Goal: Check status

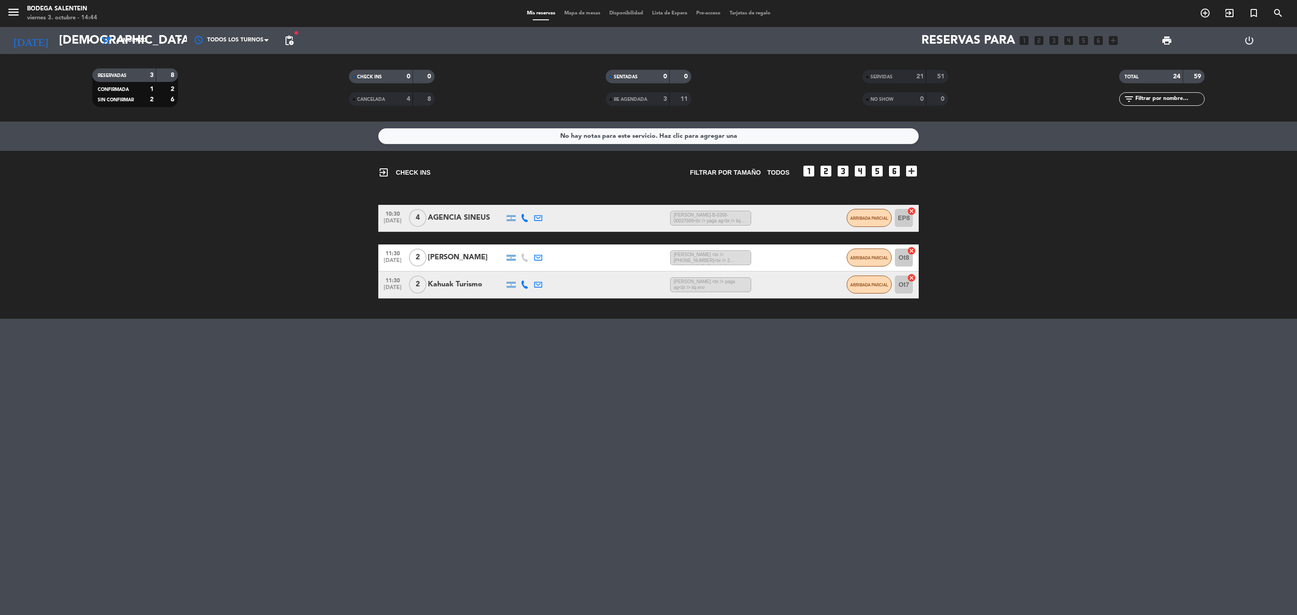
click at [58, 35] on input "[DEMOGRAPHIC_DATA] [DATE]" at bounding box center [131, 40] width 153 height 23
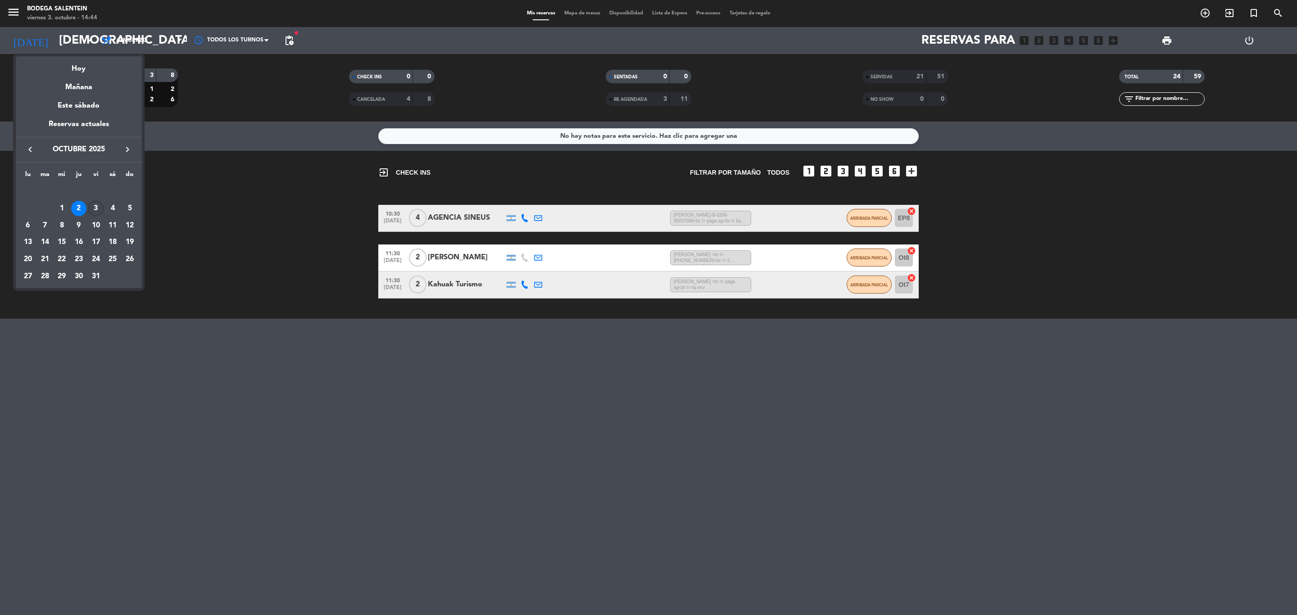
click at [94, 214] on div "3" at bounding box center [95, 208] width 15 height 15
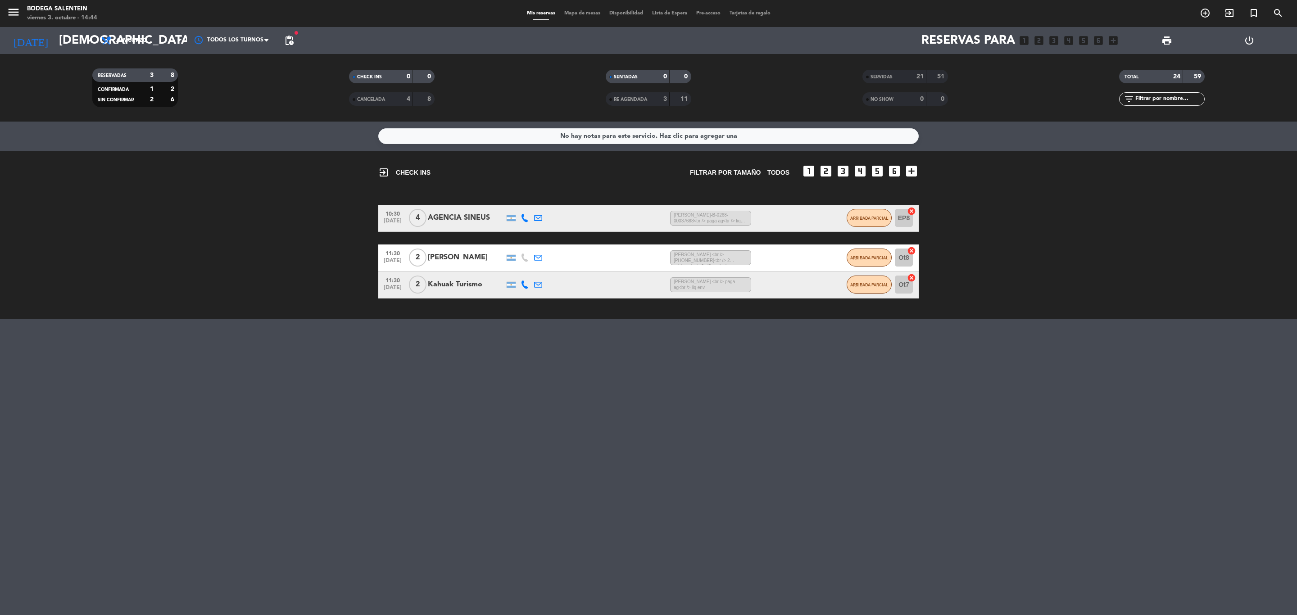
type input "vie. [DATE]"
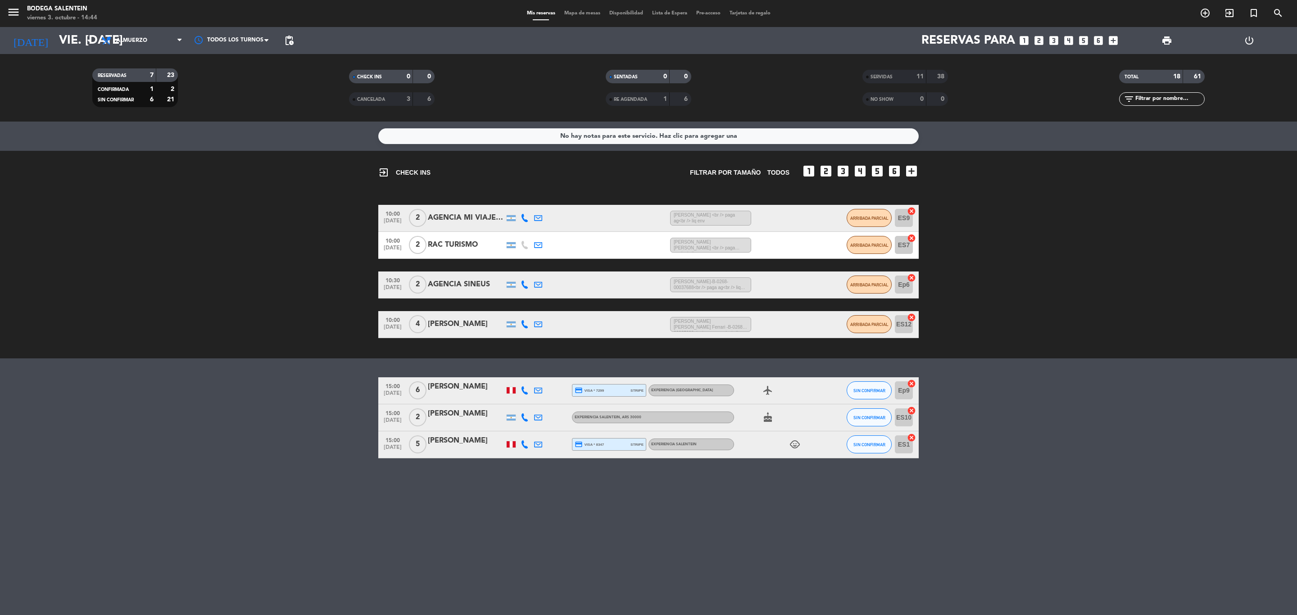
click at [464, 241] on div "RAC TURISMO" at bounding box center [466, 245] width 77 height 12
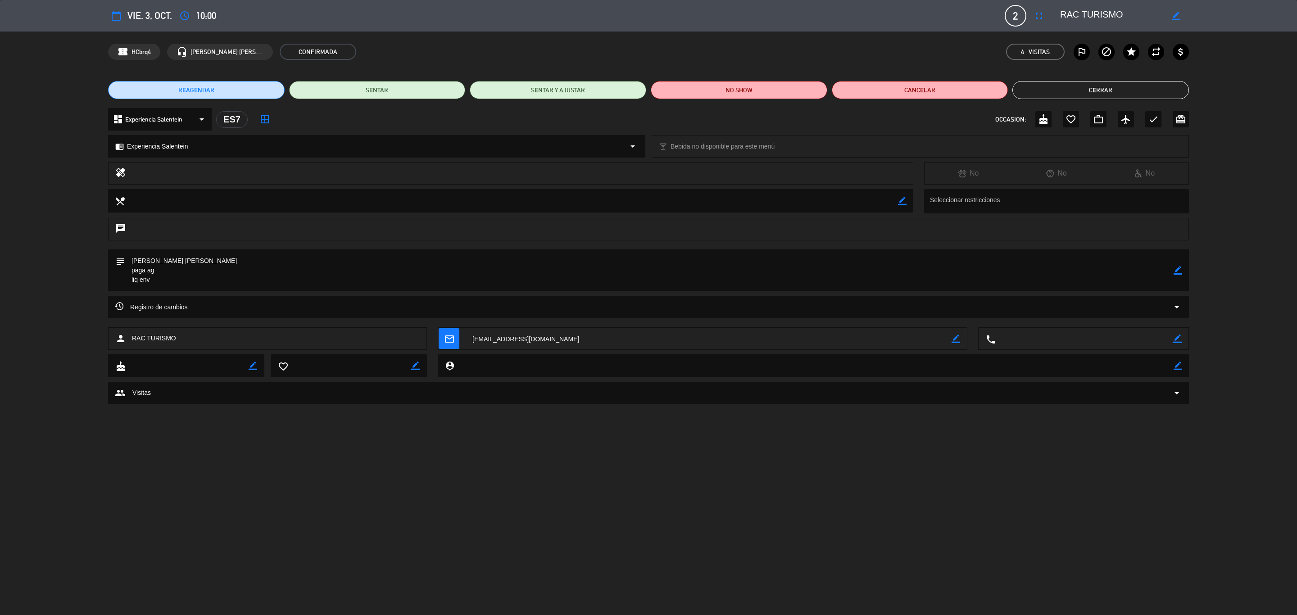
drag, startPoint x: 1177, startPoint y: 272, endPoint x: 1165, endPoint y: 272, distance: 12.2
click at [1177, 272] on icon "border_color" at bounding box center [1178, 270] width 9 height 9
click at [241, 260] on textarea at bounding box center [649, 271] width 1049 height 42
paste textarea "B-0168-00000335"
type textarea "[PERSON_NAME] [PERSON_NAME] -B-0168-00000335 paga ag liq env"
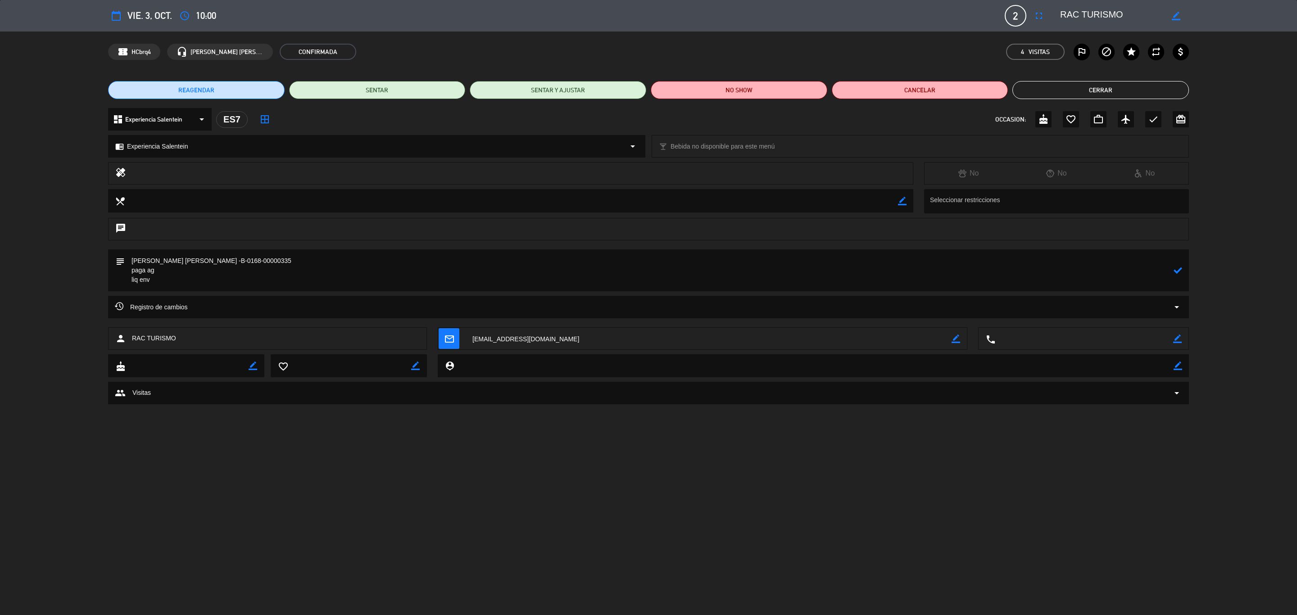
click at [1180, 272] on icon at bounding box center [1178, 270] width 9 height 9
click at [1127, 89] on button "Cerrar" at bounding box center [1101, 90] width 177 height 18
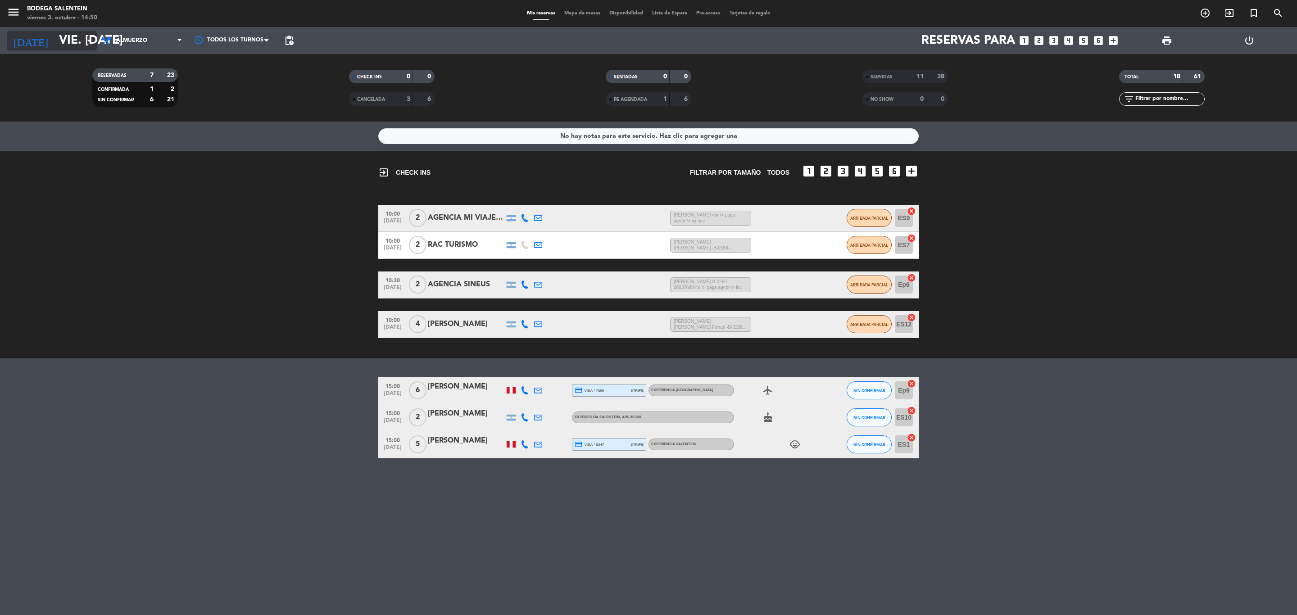
click at [76, 44] on input "vie. [DATE]" at bounding box center [131, 40] width 153 height 23
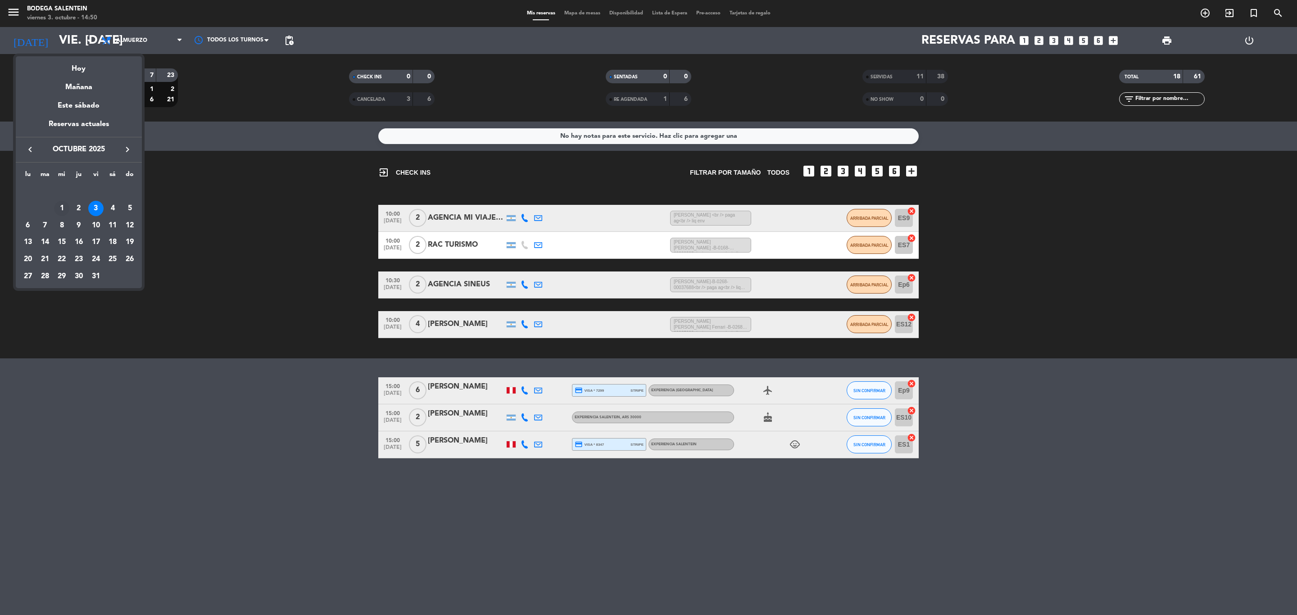
click at [64, 205] on div "1" at bounding box center [61, 208] width 15 height 15
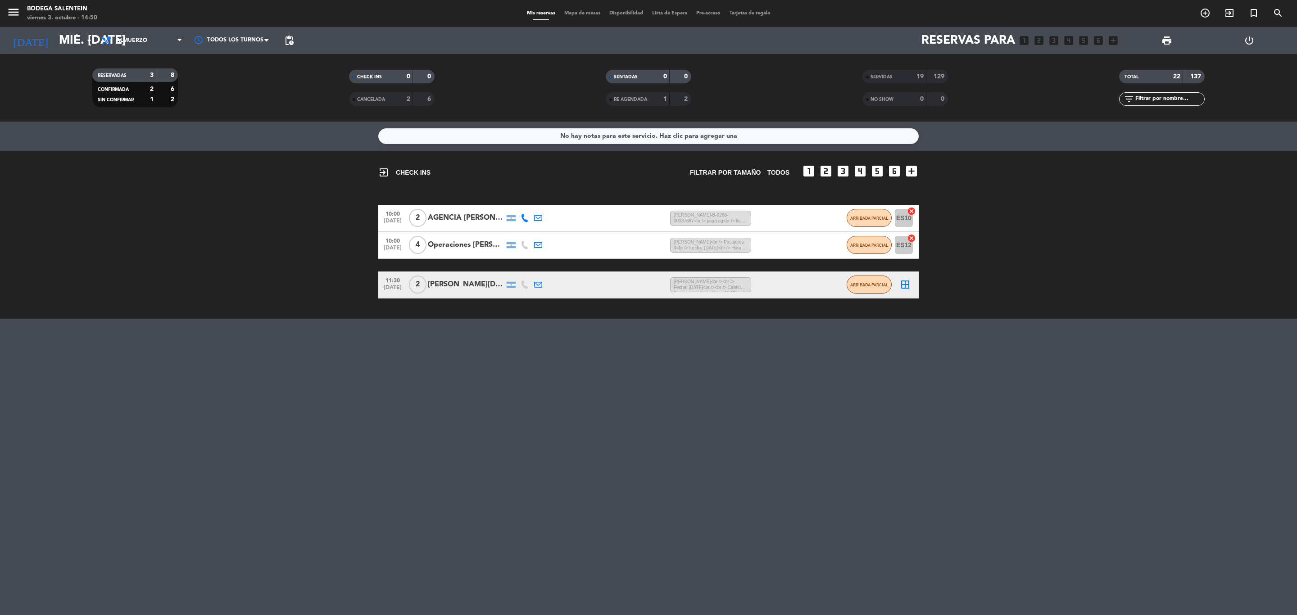
click at [884, 76] on span "SERVIDAS" at bounding box center [882, 77] width 22 height 5
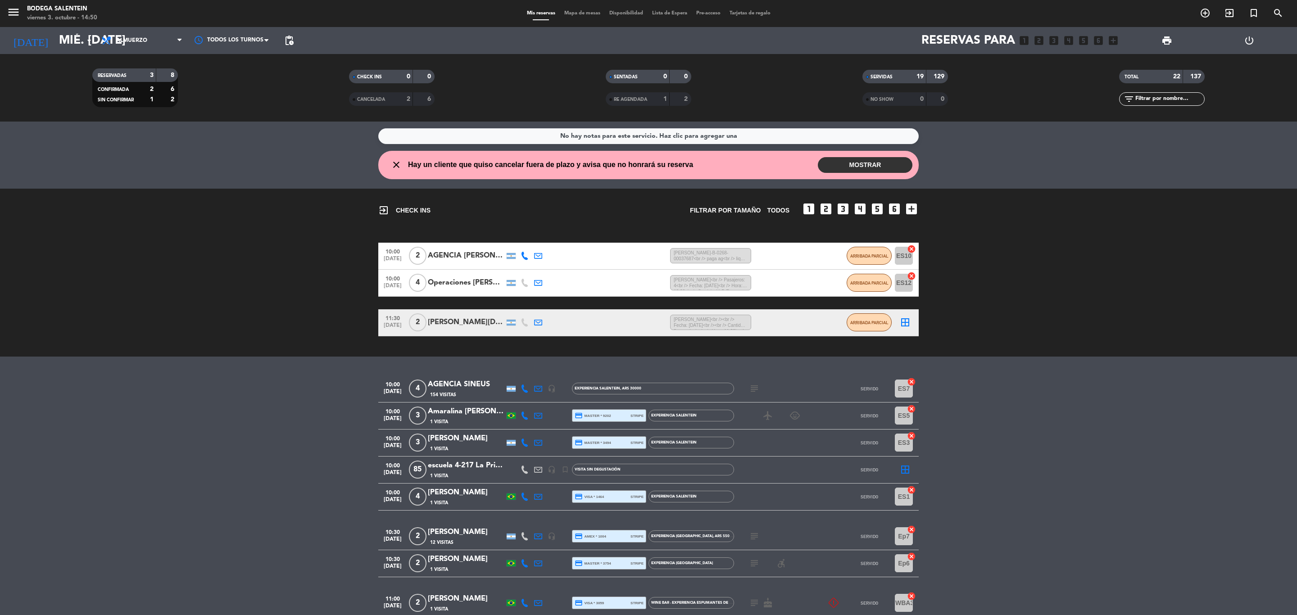
click at [453, 388] on div "AGENCIA SINEUS" at bounding box center [466, 385] width 77 height 12
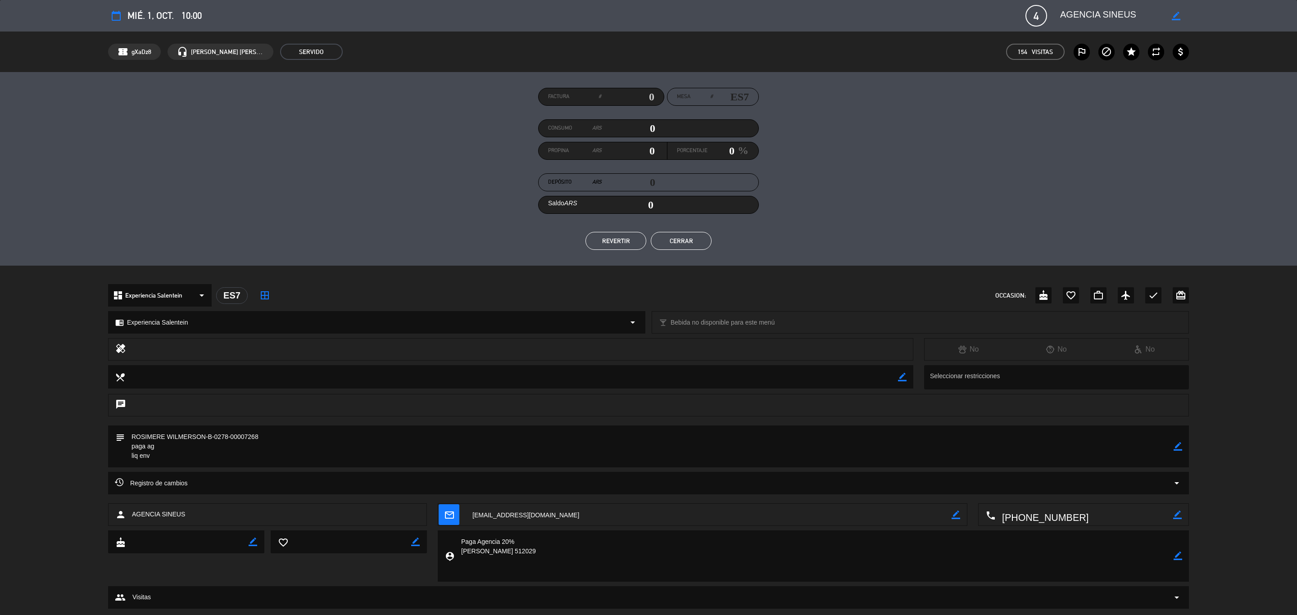
click at [678, 238] on button "Cerrar" at bounding box center [681, 241] width 61 height 18
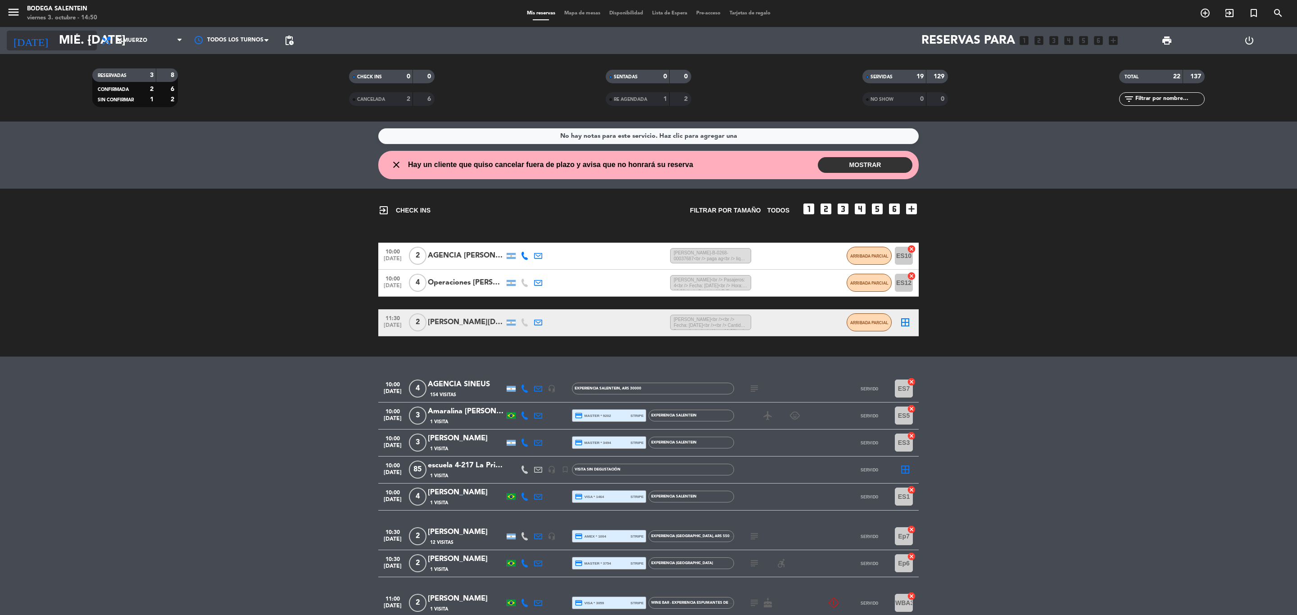
click at [55, 40] on input "mié. [DATE]" at bounding box center [131, 40] width 153 height 23
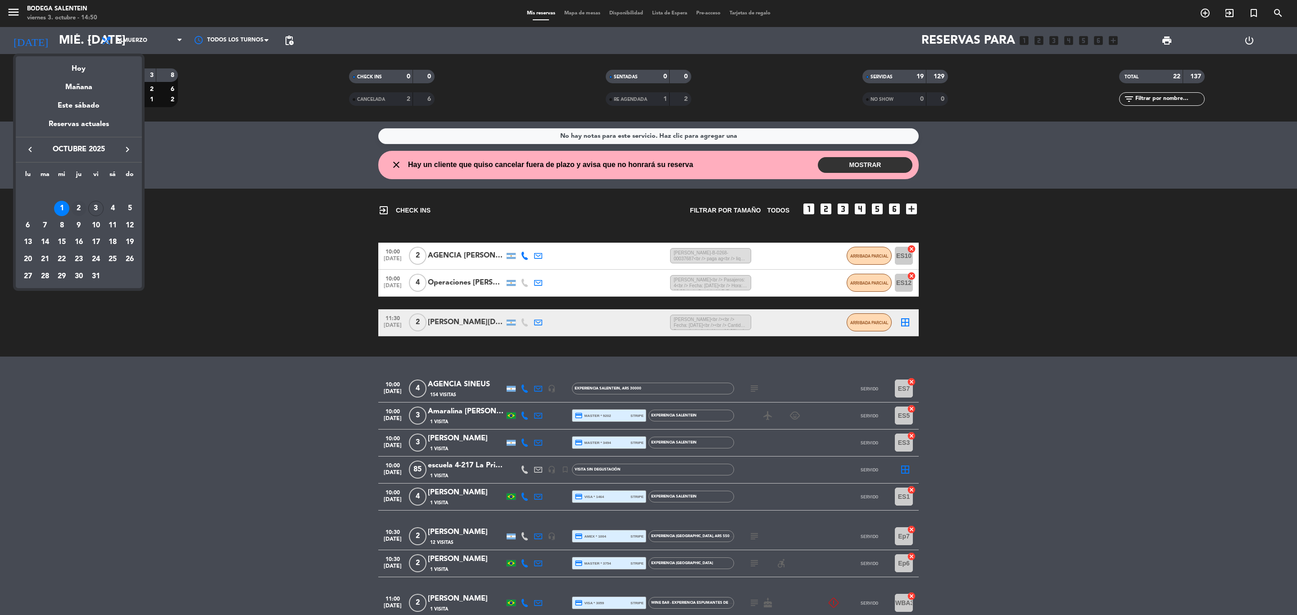
click at [79, 209] on div "2" at bounding box center [78, 208] width 15 height 15
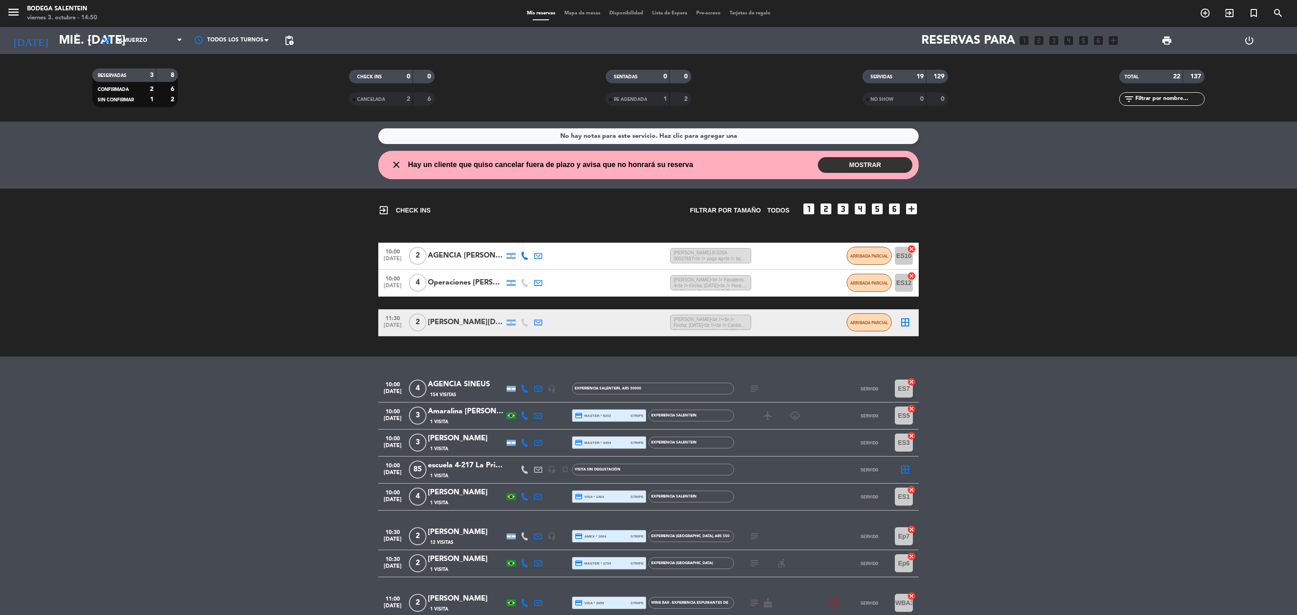
type input "[DEMOGRAPHIC_DATA] [DATE]"
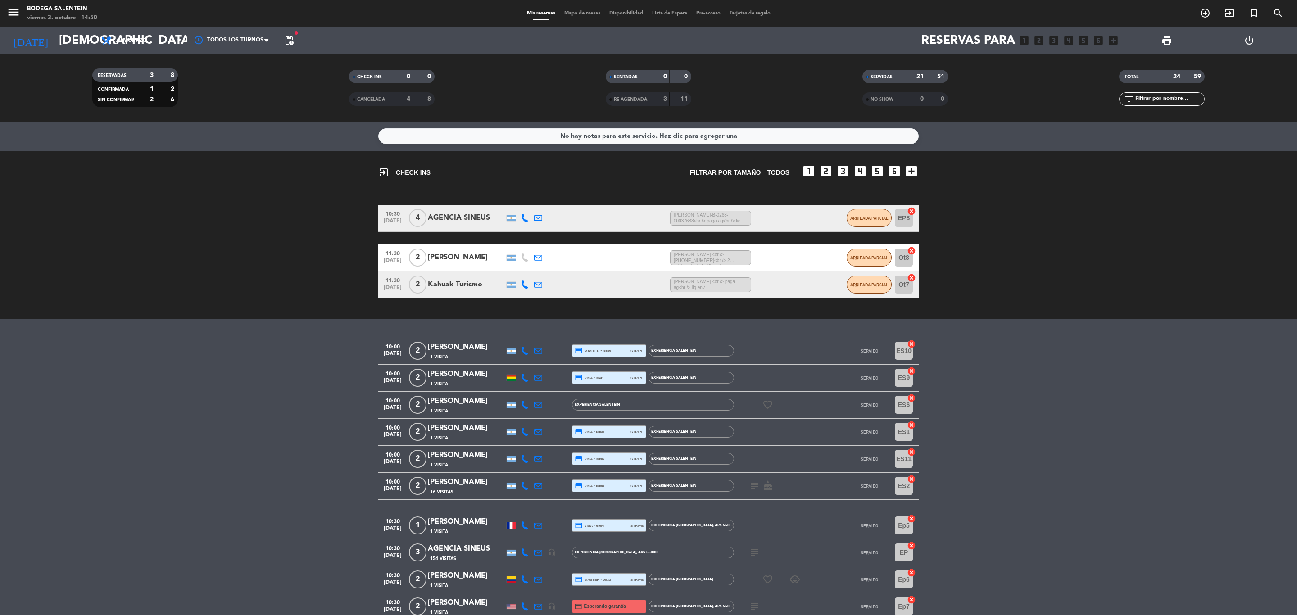
click at [451, 545] on div "AGENCIA SINEUS" at bounding box center [466, 549] width 77 height 12
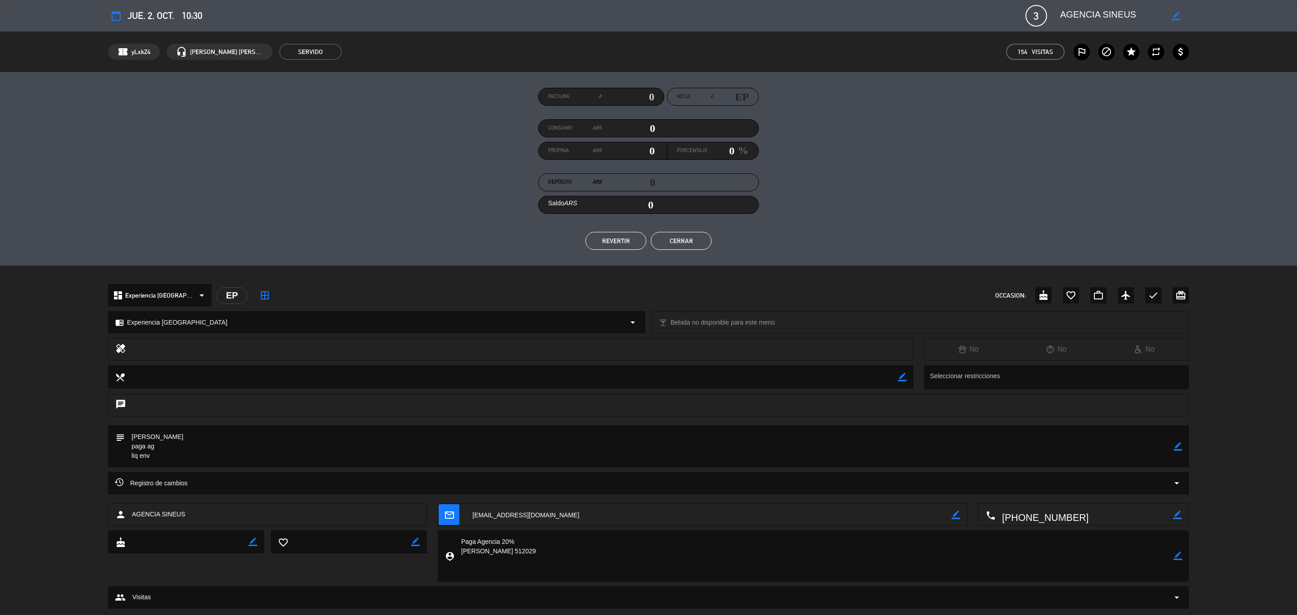
click at [689, 242] on button "Cerrar" at bounding box center [681, 241] width 61 height 18
